Goal: Task Accomplishment & Management: Manage account settings

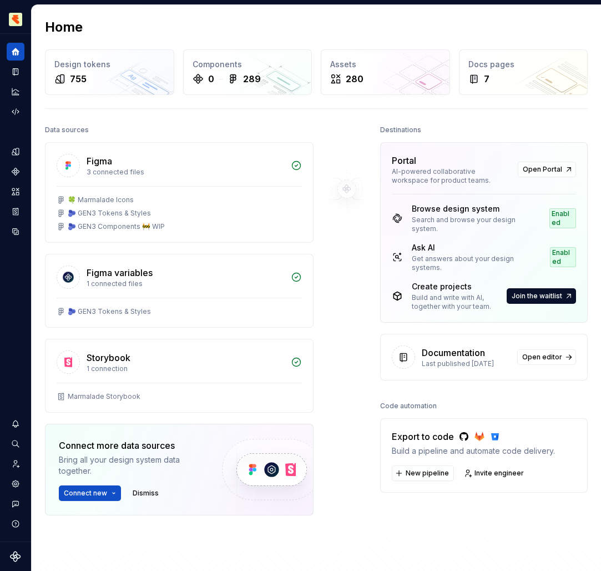
click at [523, 292] on span "Join the waitlist" at bounding box center [537, 295] width 51 height 9
drag, startPoint x: 0, startPoint y: 0, endPoint x: 120, endPoint y: 69, distance: 139.0
click at [120, 69] on div "Design tokens" at bounding box center [109, 64] width 110 height 11
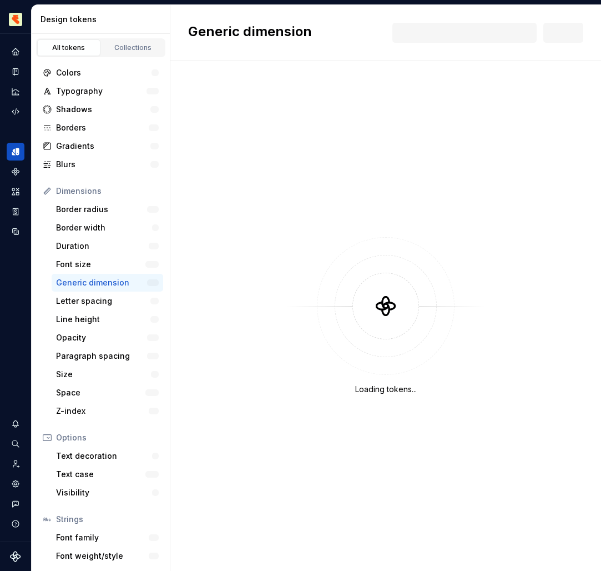
click at [17, 72] on icon "Documentation" at bounding box center [16, 72] width 4 height 6
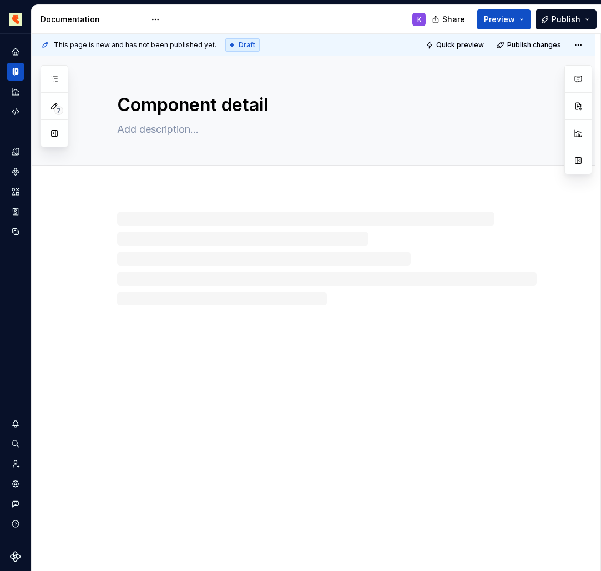
click at [16, 92] on icon "Analytics" at bounding box center [15, 91] width 9 height 9
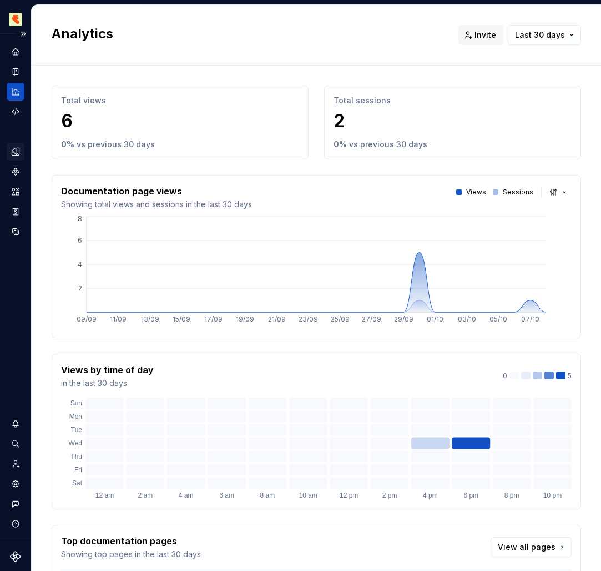
drag, startPoint x: 120, startPoint y: 69, endPoint x: 14, endPoint y: 153, distance: 135.1
click at [14, 153] on icon "Design tokens" at bounding box center [16, 152] width 10 height 10
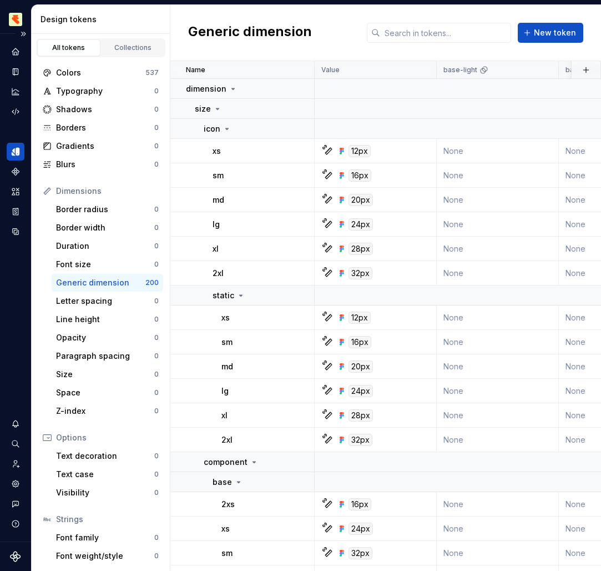
click at [14, 101] on div at bounding box center [16, 82] width 18 height 78
drag, startPoint x: 14, startPoint y: 153, endPoint x: 16, endPoint y: 110, distance: 43.3
click at [16, 110] on icon "Code automation" at bounding box center [16, 112] width 10 height 10
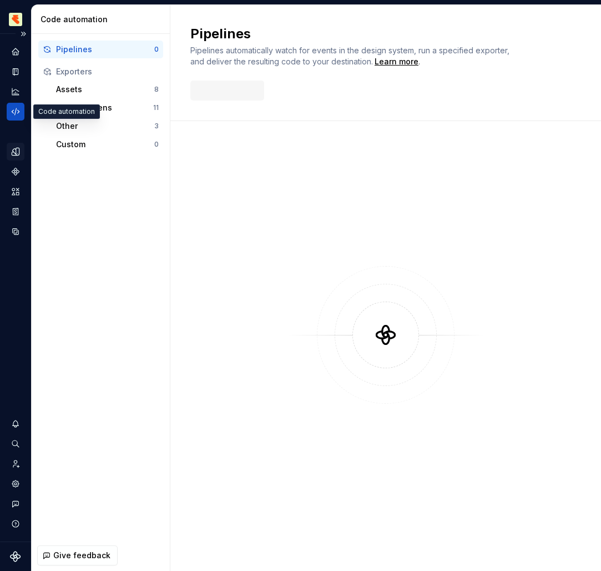
click at [16, 68] on icon "Documentation" at bounding box center [15, 71] width 9 height 9
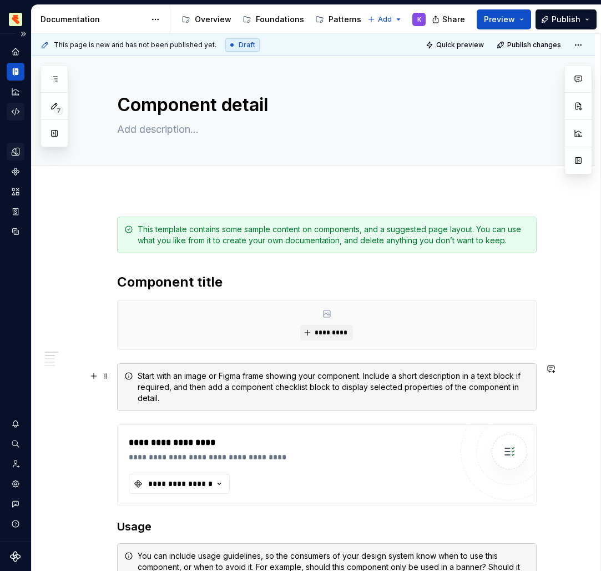
click at [223, 12] on div "Overview" at bounding box center [206, 20] width 59 height 18
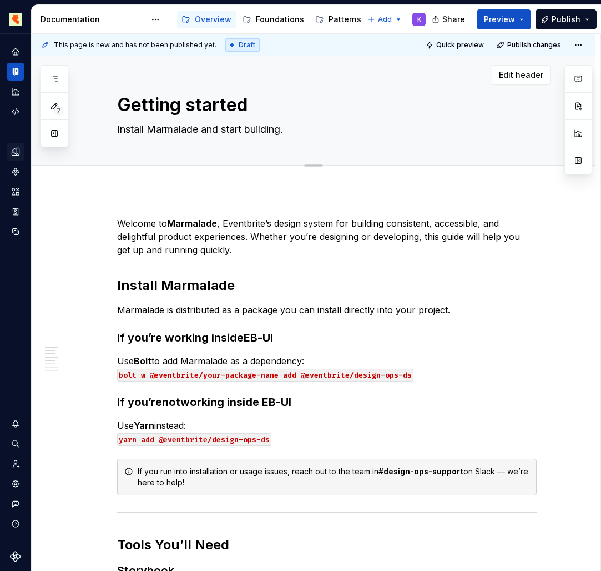
type textarea "*"
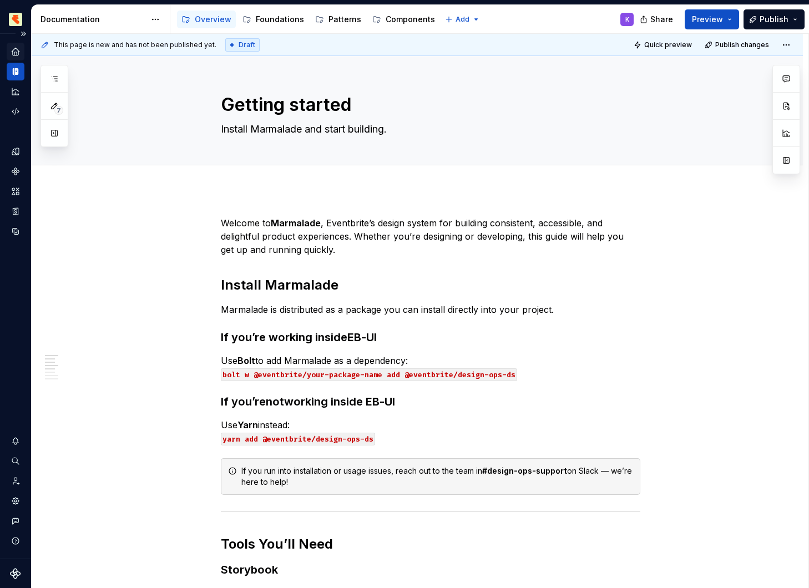
click at [16, 52] on icon "Home" at bounding box center [16, 52] width 10 height 10
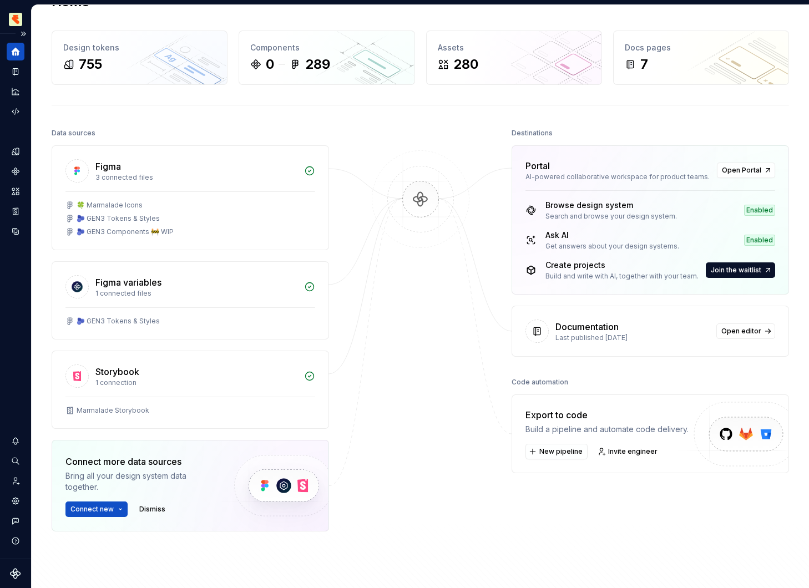
scroll to position [75, 0]
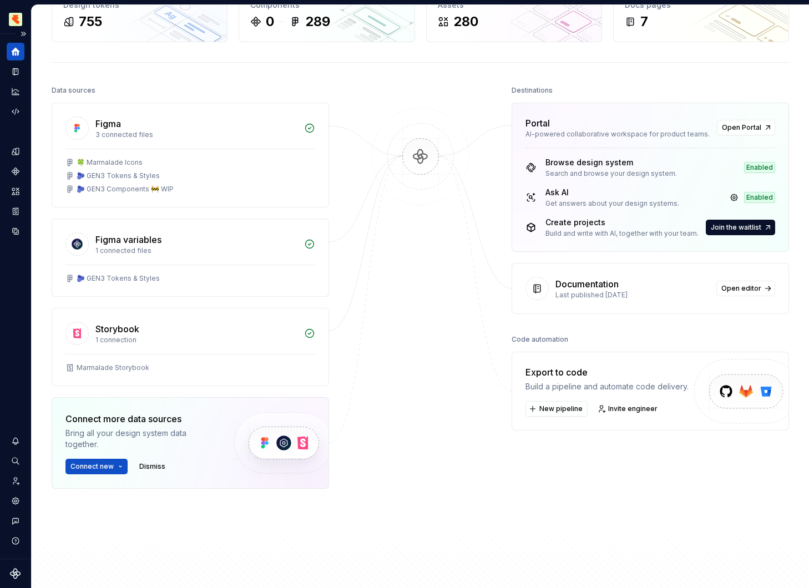
drag, startPoint x: 16, startPoint y: 52, endPoint x: 630, endPoint y: 203, distance: 632.5
click at [630, 203] on div "Get answers about your design systems." at bounding box center [613, 203] width 134 height 9
drag, startPoint x: 630, startPoint y: 203, endPoint x: 18, endPoint y: 150, distance: 613.8
click at [18, 150] on icon "Design tokens" at bounding box center [16, 152] width 10 height 10
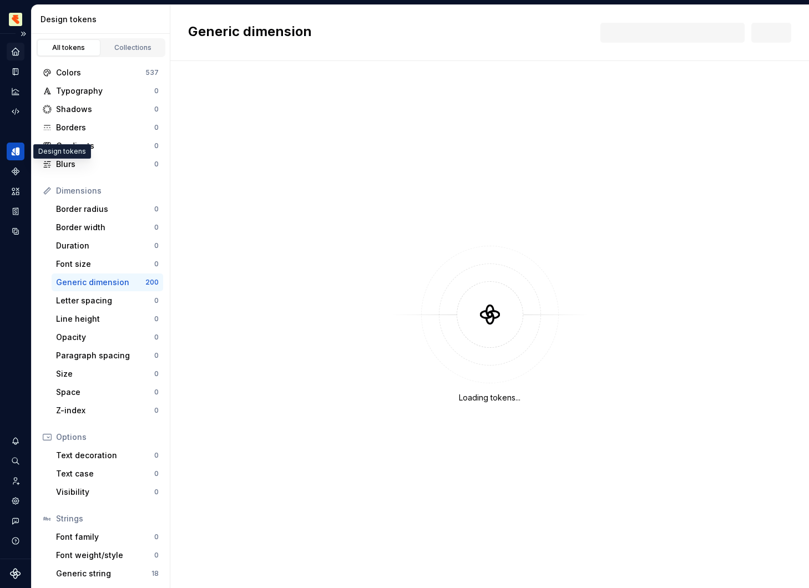
click at [20, 89] on div "Analytics" at bounding box center [16, 92] width 18 height 18
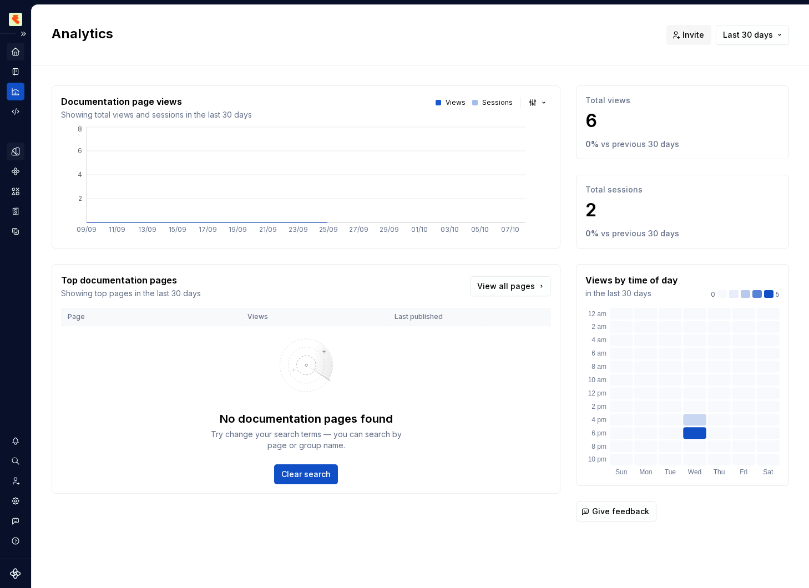
click at [18, 73] on icon "Documentation" at bounding box center [15, 71] width 9 height 9
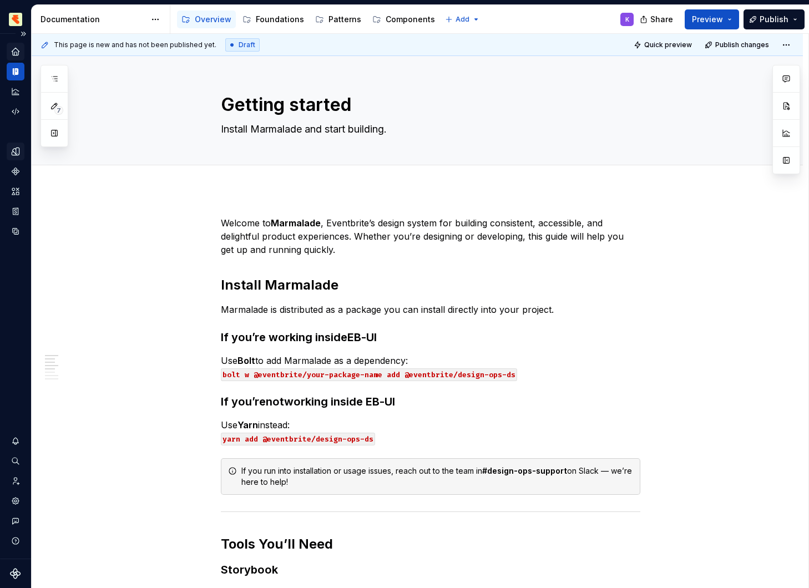
drag, startPoint x: 18, startPoint y: 150, endPoint x: 21, endPoint y: 52, distance: 98.8
click at [21, 52] on div "Home" at bounding box center [16, 52] width 18 height 18
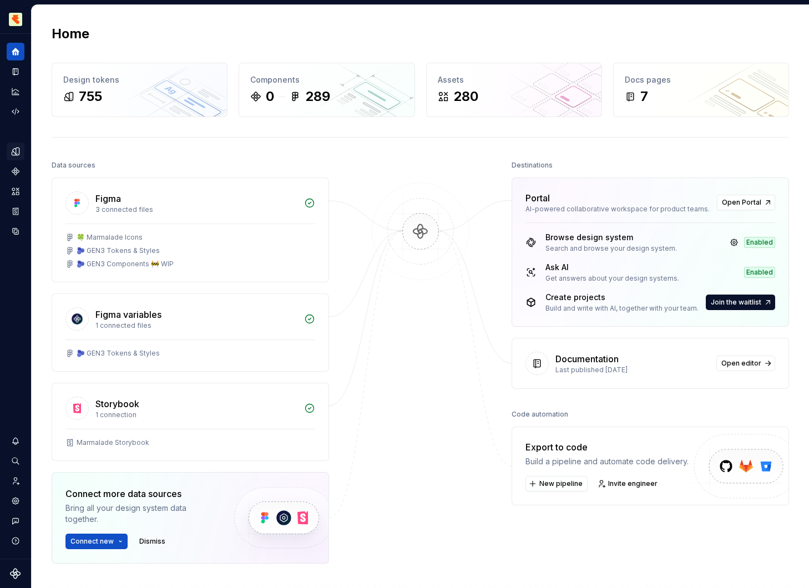
click at [535, 253] on div "Browse design system Search and browse your design system." at bounding box center [602, 242] width 152 height 21
drag, startPoint x: 535, startPoint y: 253, endPoint x: 744, endPoint y: 199, distance: 215.9
click at [744, 199] on span "Open Portal" at bounding box center [741, 202] width 39 height 9
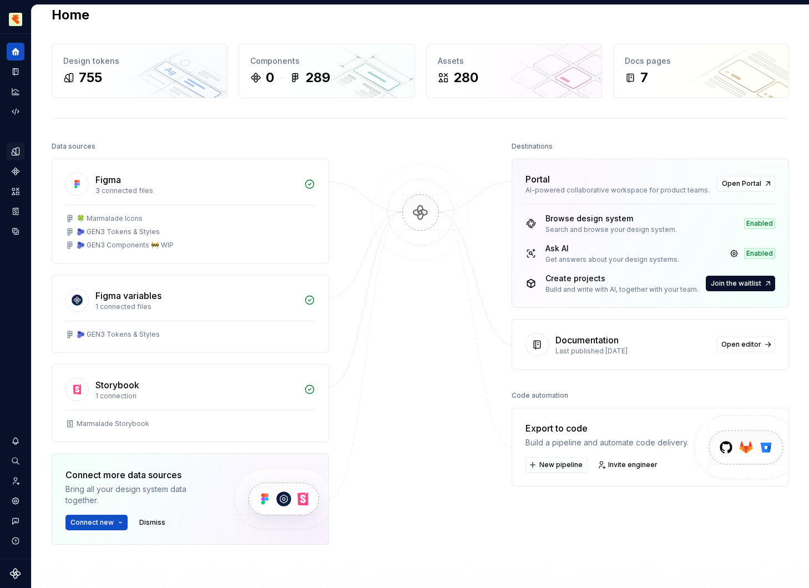
click at [573, 255] on div "Get answers about your design systems." at bounding box center [613, 259] width 134 height 9
click at [683, 223] on div "Browse design system Search and browse your design system. Enabled" at bounding box center [651, 223] width 250 height 21
drag, startPoint x: 573, startPoint y: 255, endPoint x: 720, endPoint y: 261, distance: 146.7
click at [720, 261] on div "Ask AI Get answers about your design systems. Enabled" at bounding box center [651, 253] width 250 height 21
drag, startPoint x: 720, startPoint y: 261, endPoint x: 639, endPoint y: 279, distance: 82.3
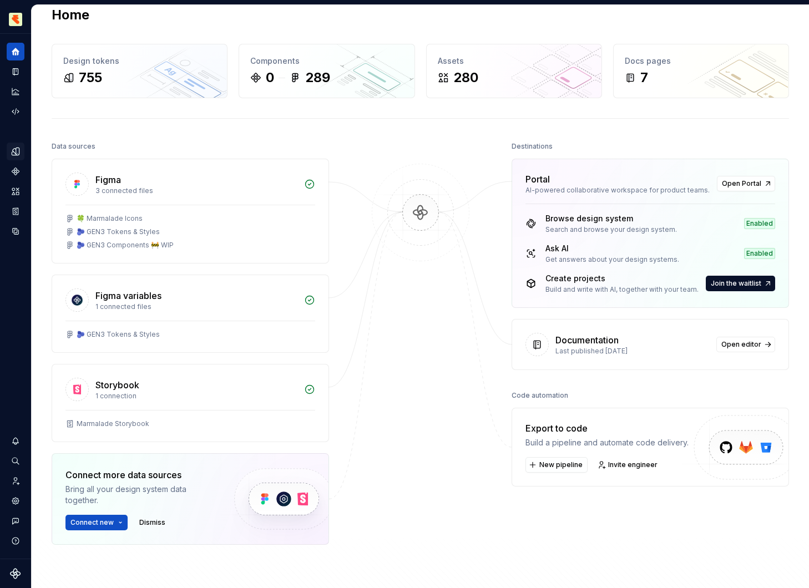
click at [639, 279] on div "Create projects" at bounding box center [622, 278] width 153 height 11
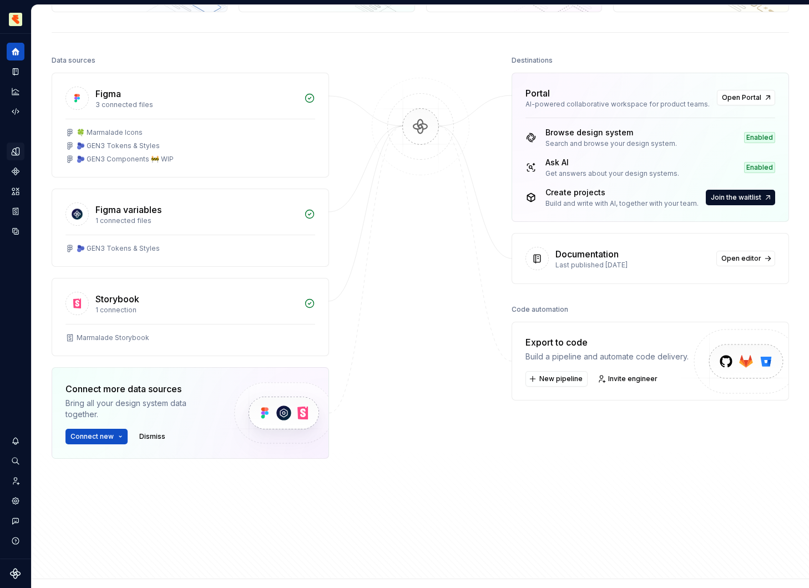
scroll to position [109, 0]
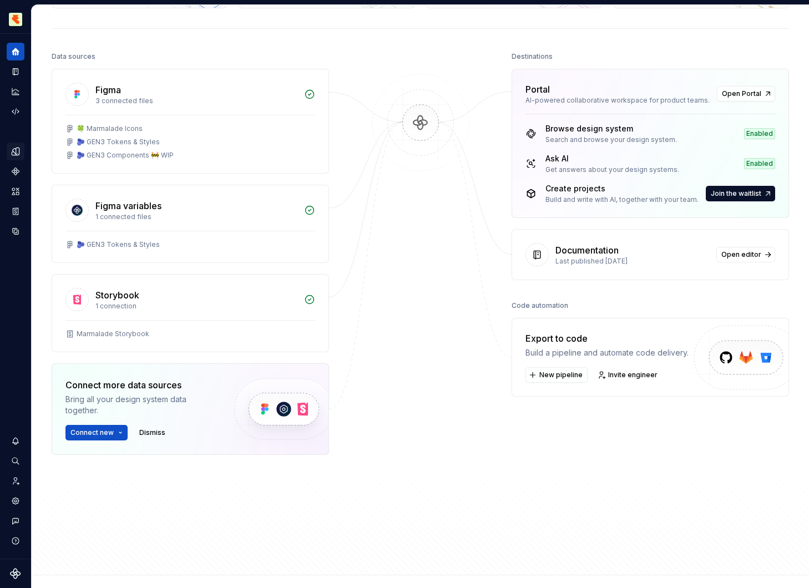
drag, startPoint x: 639, startPoint y: 279, endPoint x: 572, endPoint y: 349, distance: 97.0
click at [572, 349] on div "Build a pipeline and automate code delivery." at bounding box center [607, 352] width 163 height 11
click at [554, 380] on button "New pipeline" at bounding box center [557, 375] width 62 height 16
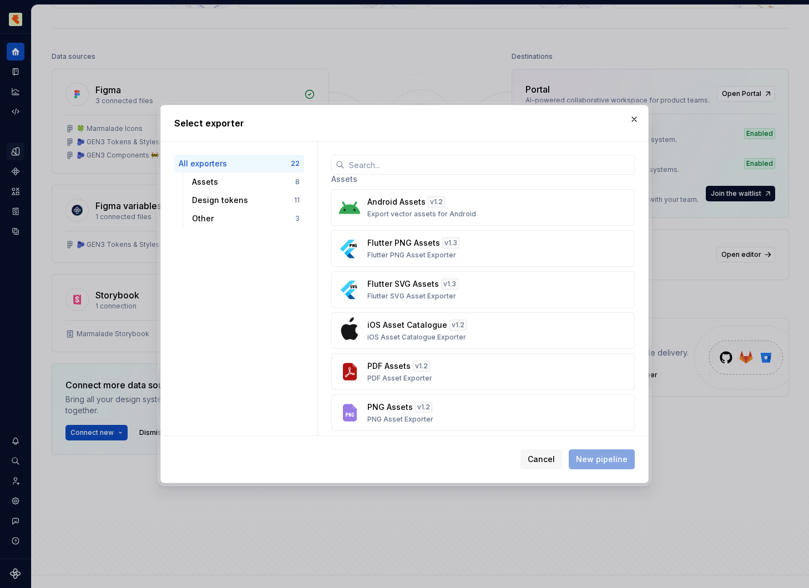
scroll to position [8, 0]
drag, startPoint x: 572, startPoint y: 349, endPoint x: 247, endPoint y: 180, distance: 366.4
click at [247, 180] on div "Assets" at bounding box center [243, 181] width 103 height 11
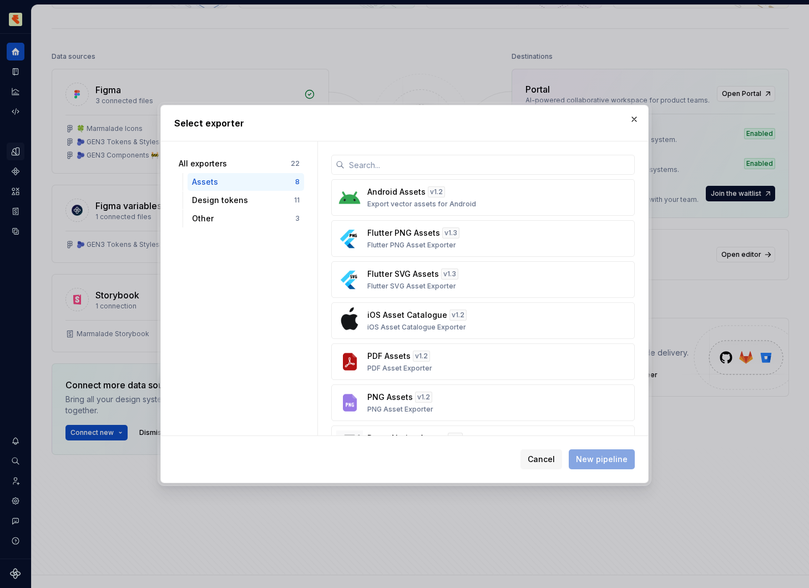
click at [244, 198] on div "Design tokens" at bounding box center [243, 200] width 102 height 11
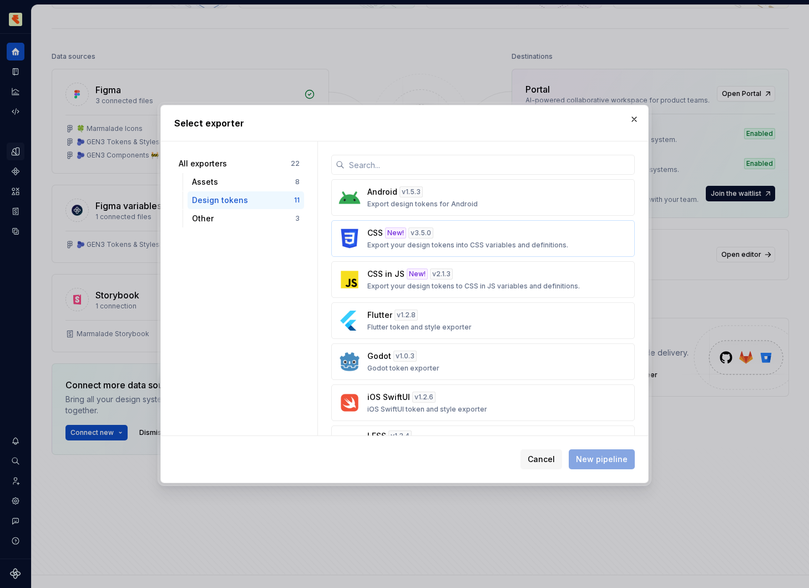
drag, startPoint x: 247, startPoint y: 180, endPoint x: 372, endPoint y: 230, distance: 134.5
click at [372, 230] on p "CSS" at bounding box center [375, 233] width 16 height 11
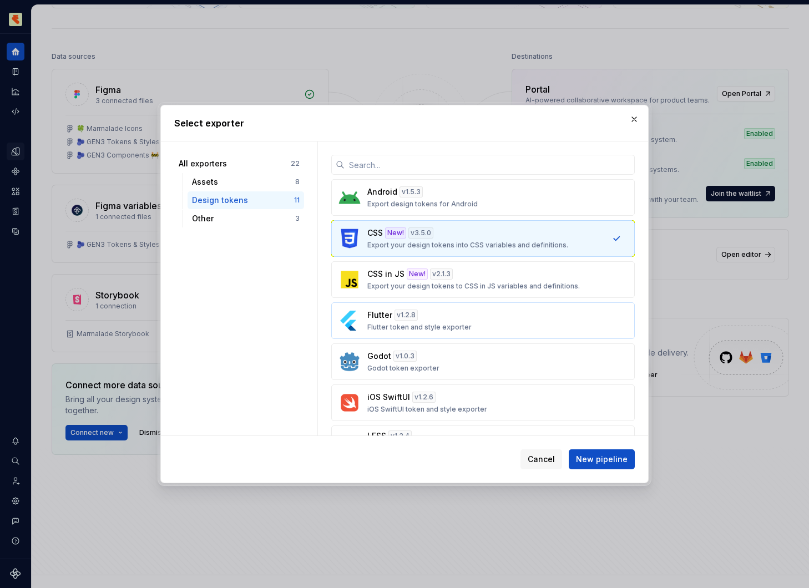
drag, startPoint x: 372, startPoint y: 230, endPoint x: 498, endPoint y: 337, distance: 165.8
click at [498, 337] on button "Flutter v 1.2.8 Flutter token and style exporter" at bounding box center [483, 320] width 304 height 37
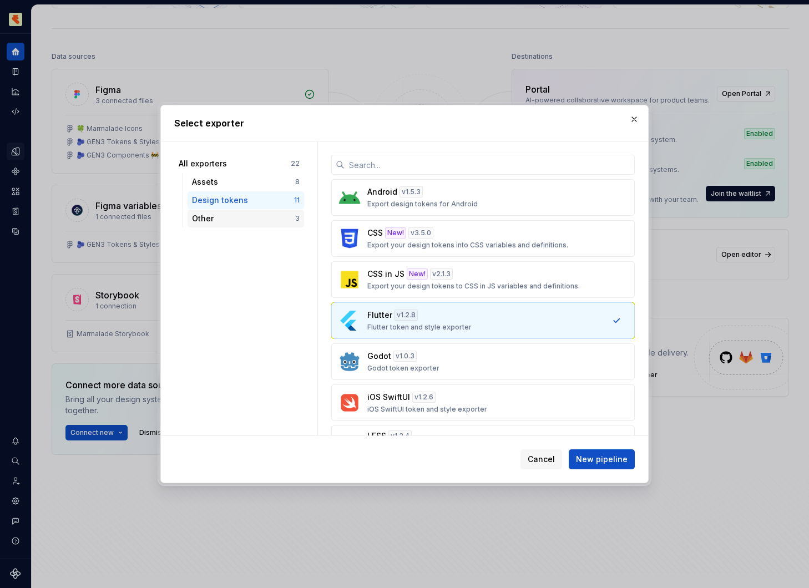
drag, startPoint x: 498, startPoint y: 337, endPoint x: 243, endPoint y: 213, distance: 284.5
click at [243, 213] on div "Other 3" at bounding box center [246, 219] width 117 height 18
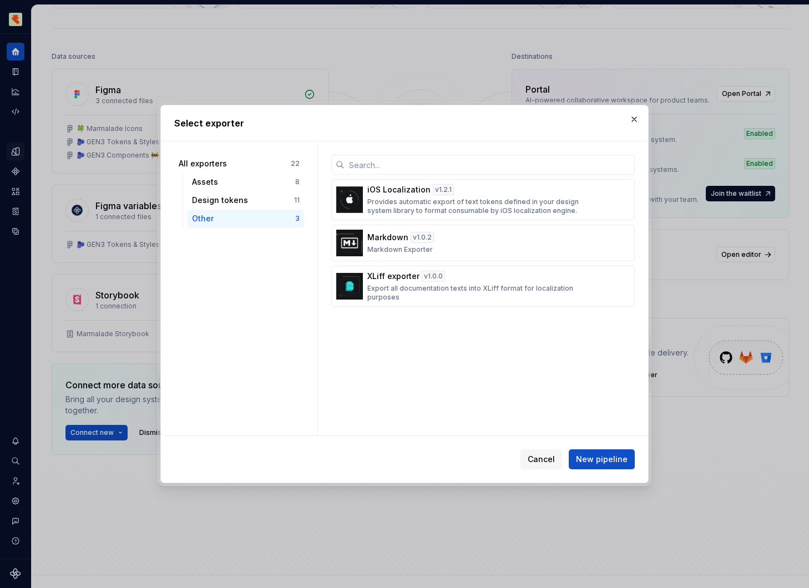
click at [637, 116] on button "button" at bounding box center [635, 120] width 16 height 16
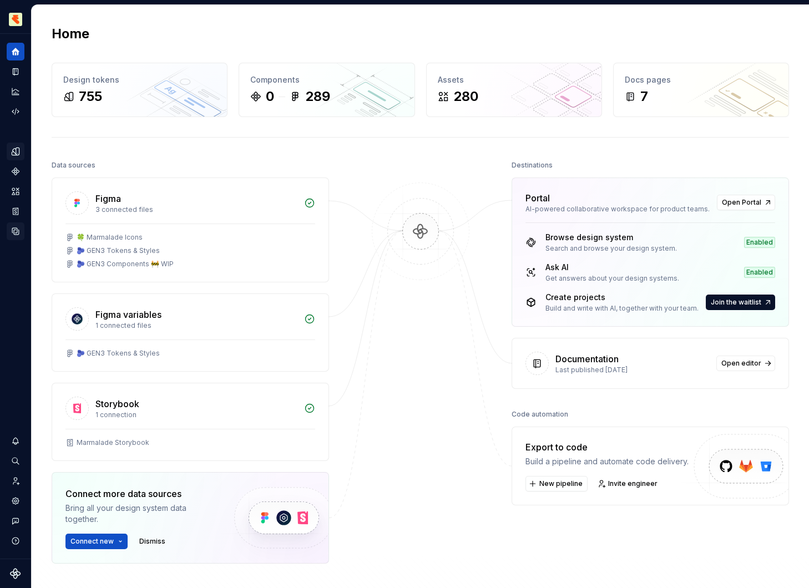
drag, startPoint x: 243, startPoint y: 213, endPoint x: 18, endPoint y: 229, distance: 225.4
click at [18, 229] on icon "Data sources" at bounding box center [16, 231] width 10 height 10
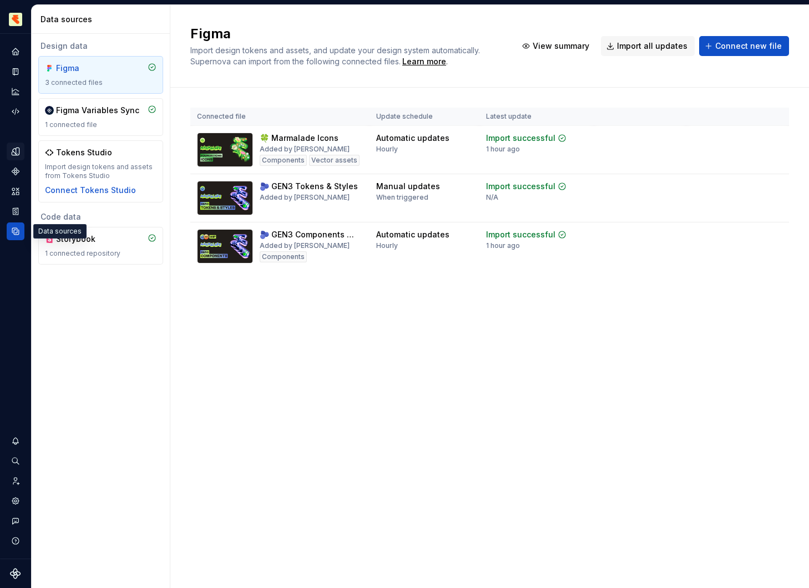
click at [17, 213] on icon "Storybook stories" at bounding box center [15, 211] width 9 height 9
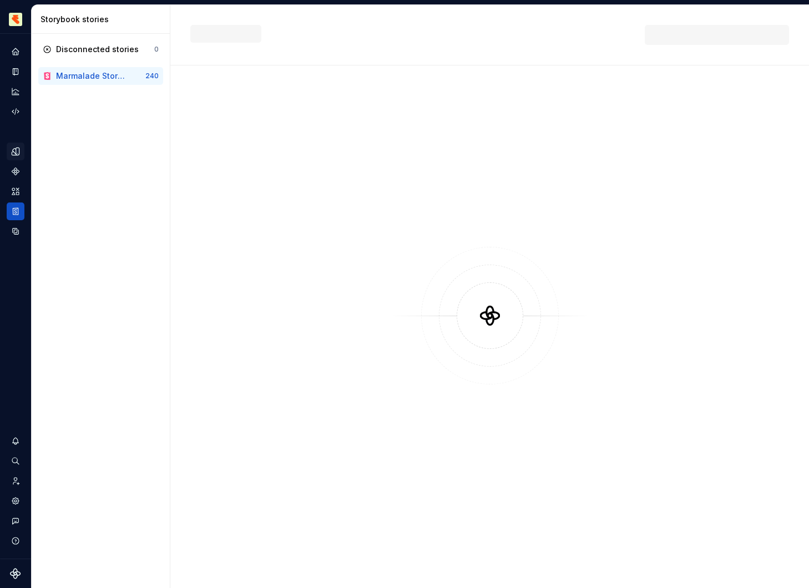
drag, startPoint x: 18, startPoint y: 229, endPoint x: 15, endPoint y: 147, distance: 82.2
click at [15, 147] on icon "Design tokens" at bounding box center [16, 152] width 10 height 10
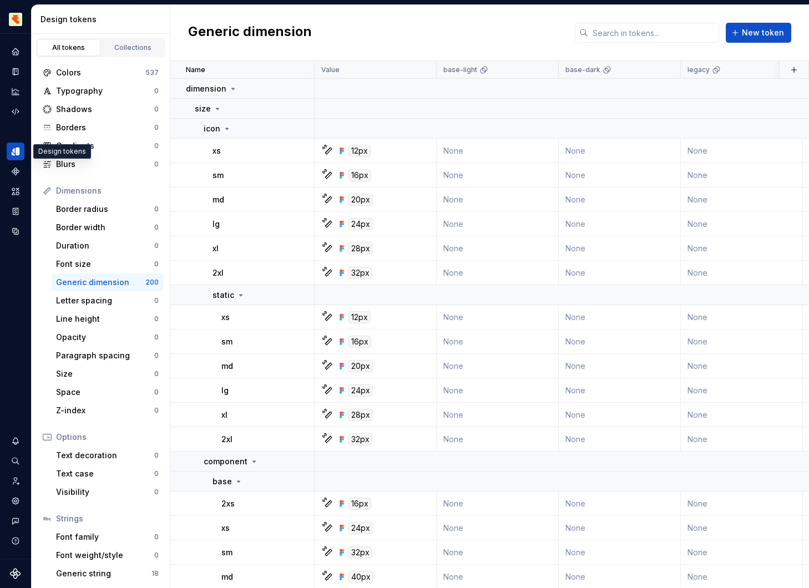
click at [16, 69] on icon "Documentation" at bounding box center [16, 72] width 4 height 6
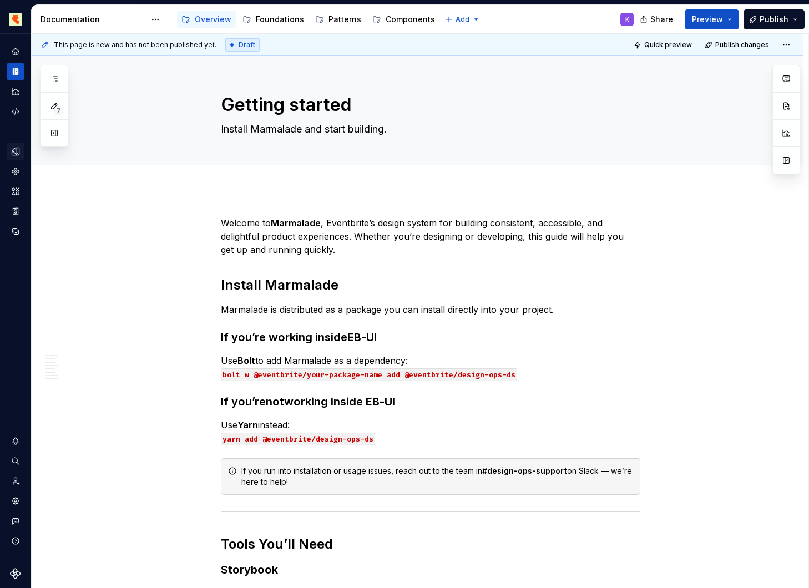
type textarea "*"
click at [13, 87] on icon "Analytics" at bounding box center [15, 91] width 9 height 9
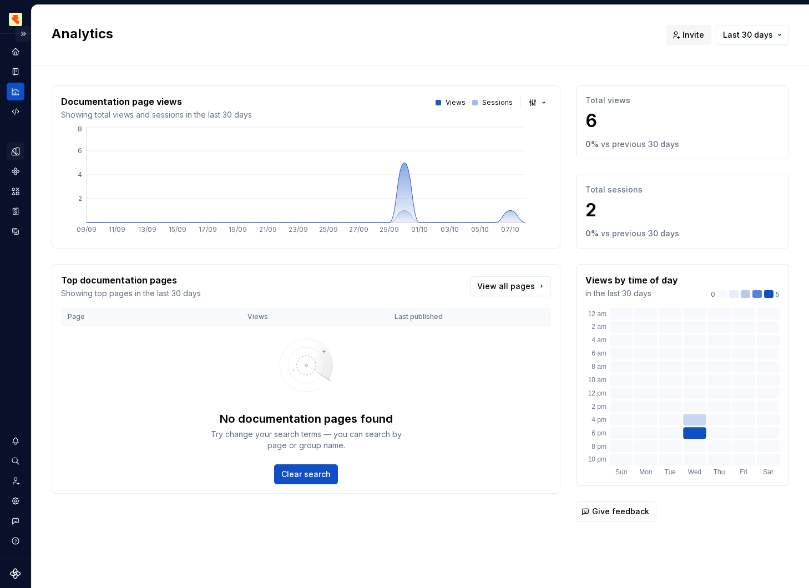
drag, startPoint x: 15, startPoint y: 147, endPoint x: 21, endPoint y: 41, distance: 106.2
click at [21, 41] on button "Expand sidebar" at bounding box center [24, 34] width 16 height 16
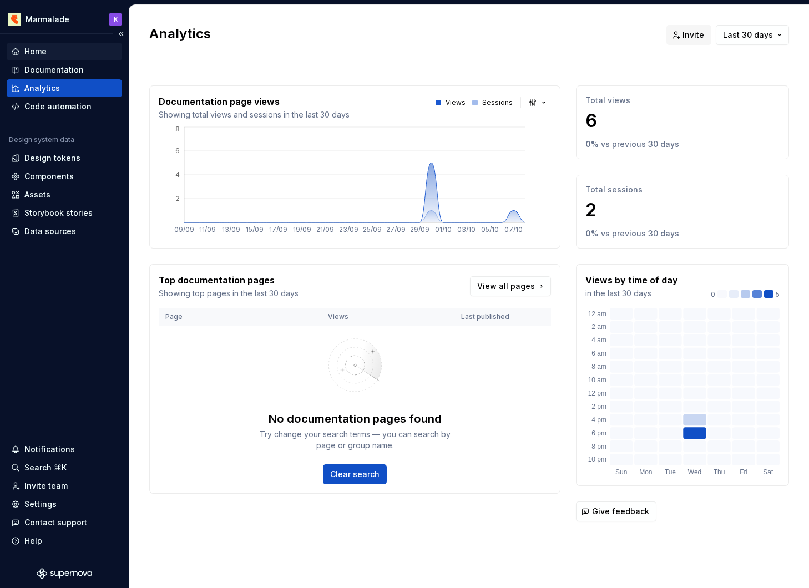
drag, startPoint x: 21, startPoint y: 41, endPoint x: 20, endPoint y: 54, distance: 12.8
click at [20, 54] on div "Home" at bounding box center [64, 51] width 107 height 11
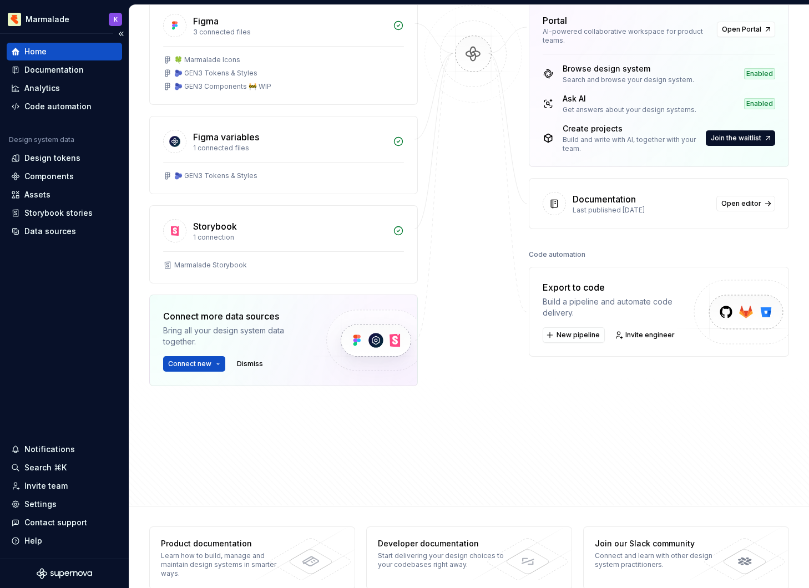
scroll to position [170, 0]
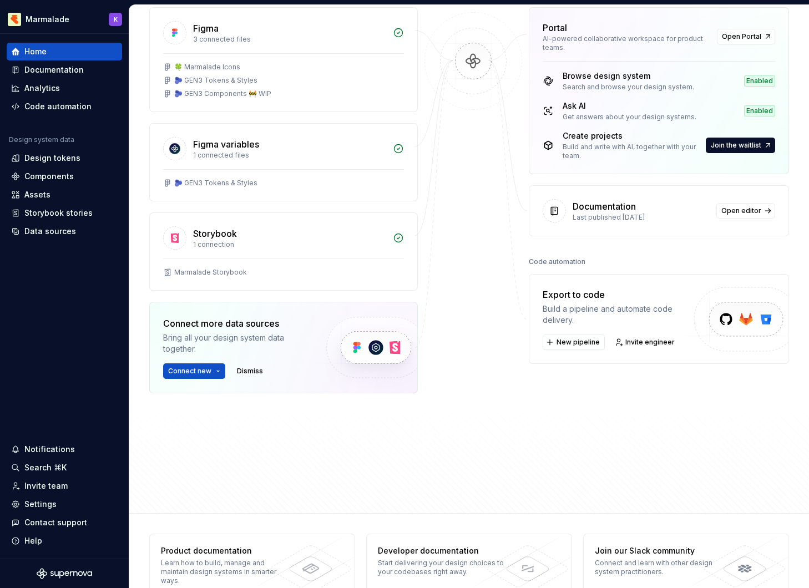
drag, startPoint x: 20, startPoint y: 54, endPoint x: 569, endPoint y: 310, distance: 605.6
click at [569, 310] on div "Build a pipeline and automate code delivery." at bounding box center [619, 315] width 153 height 22
drag, startPoint x: 569, startPoint y: 310, endPoint x: 755, endPoint y: 339, distance: 188.7
click at [755, 339] on img at bounding box center [742, 331] width 137 height 90
click at [565, 339] on span "New pipeline" at bounding box center [578, 342] width 43 height 9
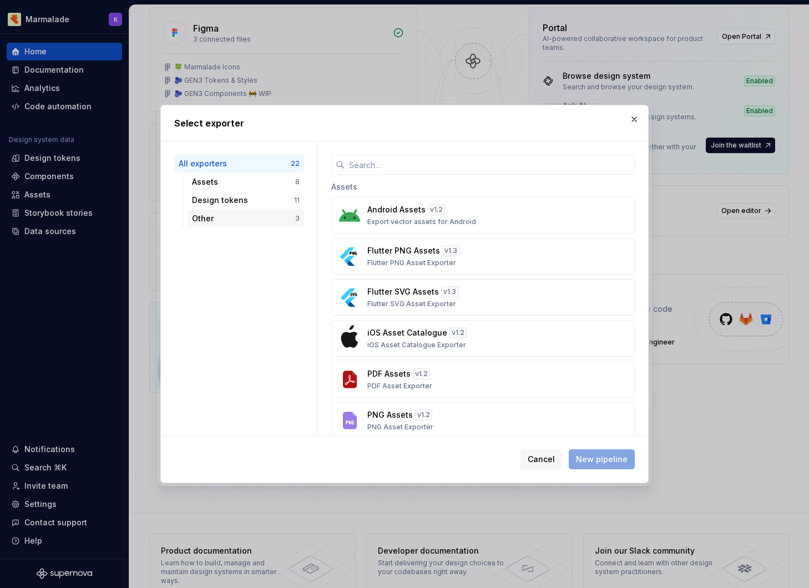
drag, startPoint x: 755, startPoint y: 339, endPoint x: 243, endPoint y: 216, distance: 527.2
click at [243, 216] on div "Other" at bounding box center [243, 218] width 103 height 11
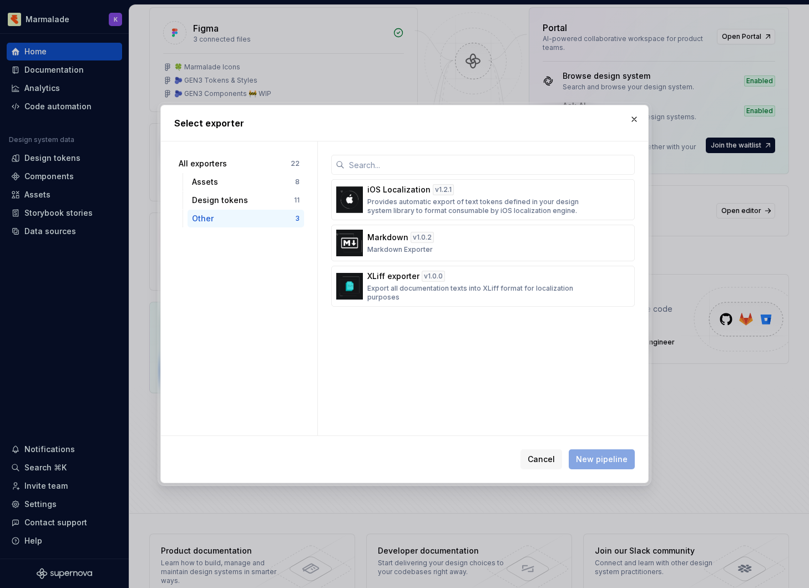
click at [635, 115] on button "button" at bounding box center [635, 120] width 16 height 16
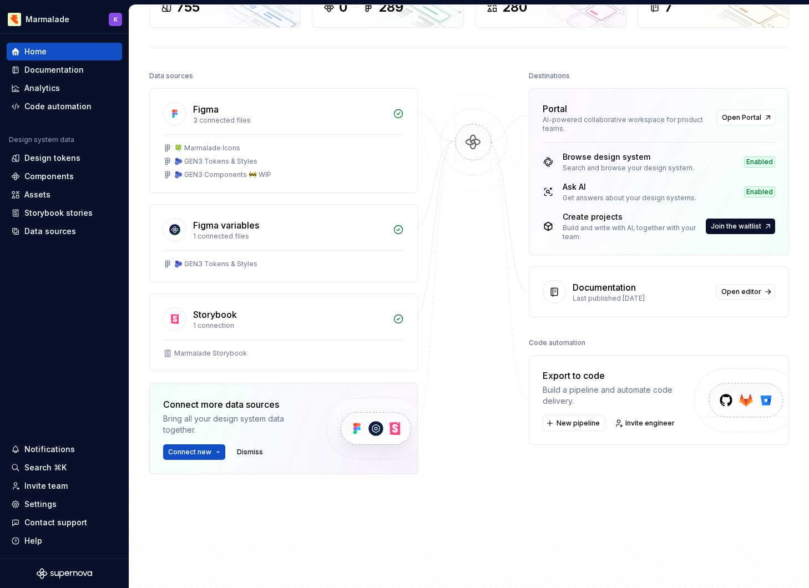
scroll to position [87, 0]
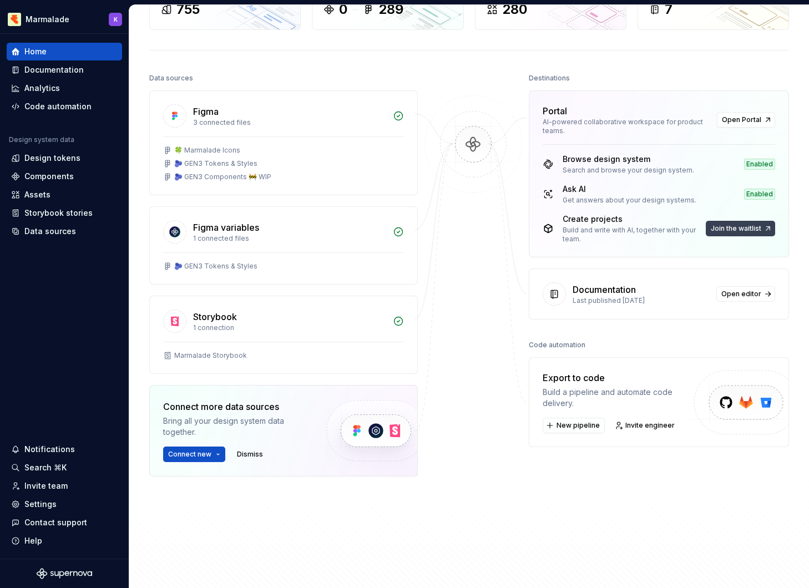
drag, startPoint x: 243, startPoint y: 216, endPoint x: 723, endPoint y: 231, distance: 480.3
click at [723, 231] on span "Join the waitlist" at bounding box center [736, 228] width 51 height 9
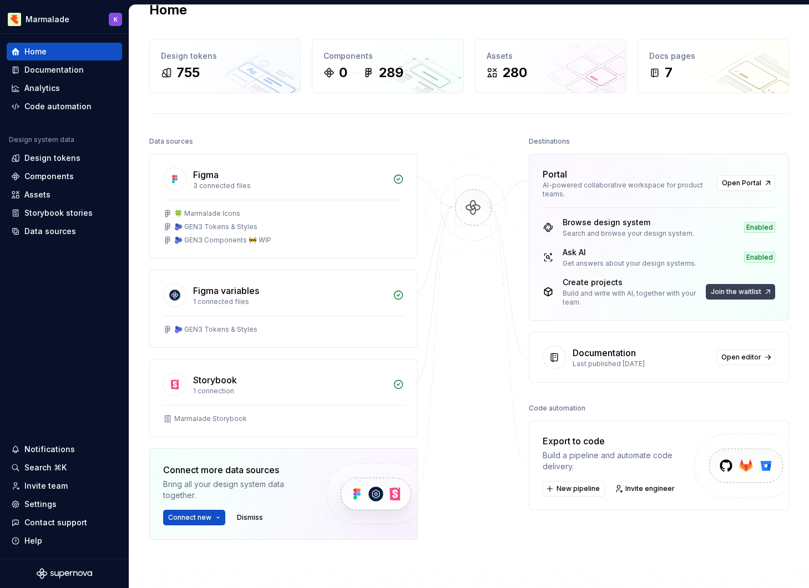
scroll to position [0, 0]
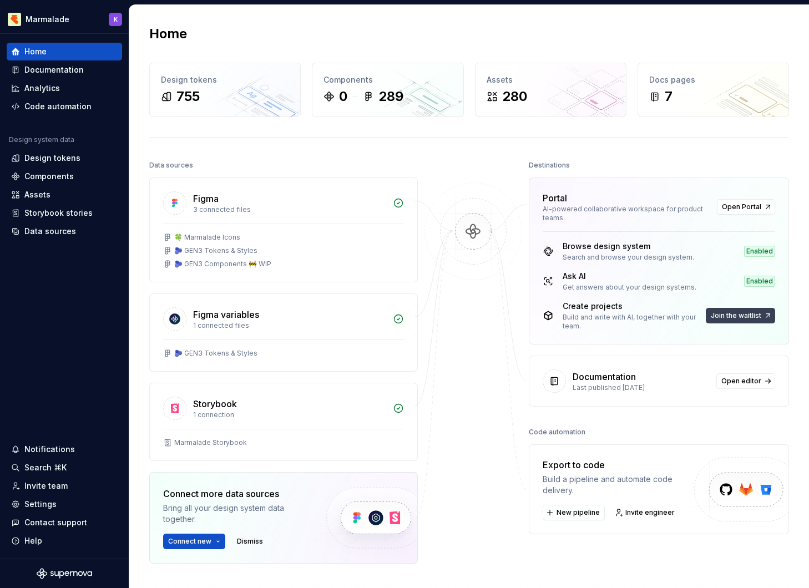
click at [750, 203] on span "Open Portal" at bounding box center [741, 207] width 39 height 9
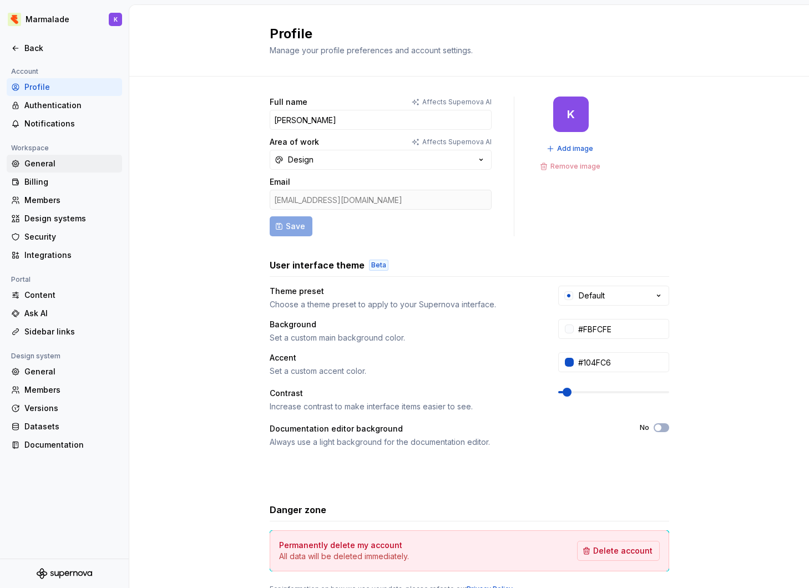
drag, startPoint x: 0, startPoint y: 0, endPoint x: 44, endPoint y: 165, distance: 171.2
click at [44, 165] on div "General" at bounding box center [70, 163] width 93 height 11
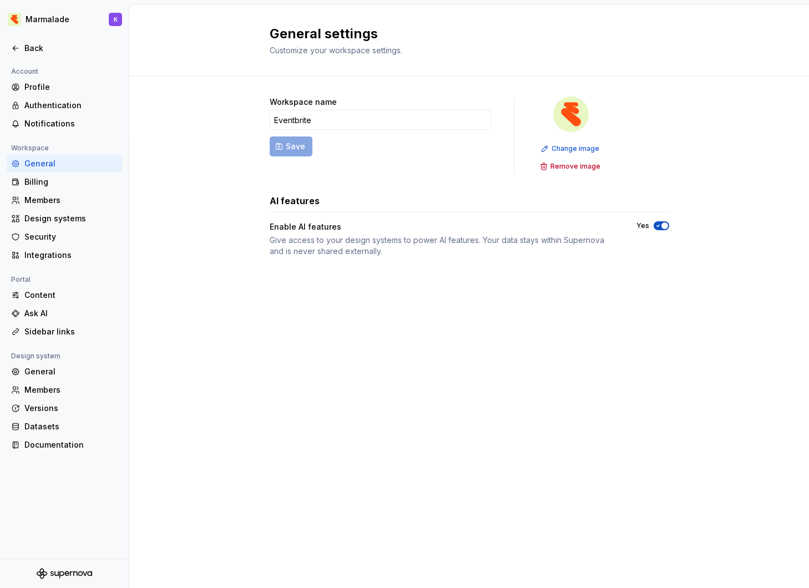
click at [40, 314] on div "Ask AI" at bounding box center [70, 313] width 93 height 11
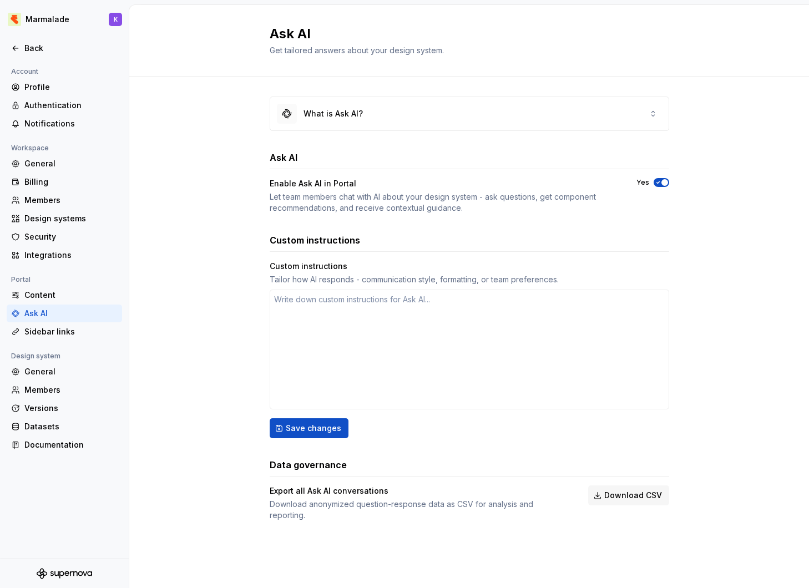
type textarea "*"
